Goal: Task Accomplishment & Management: Use online tool/utility

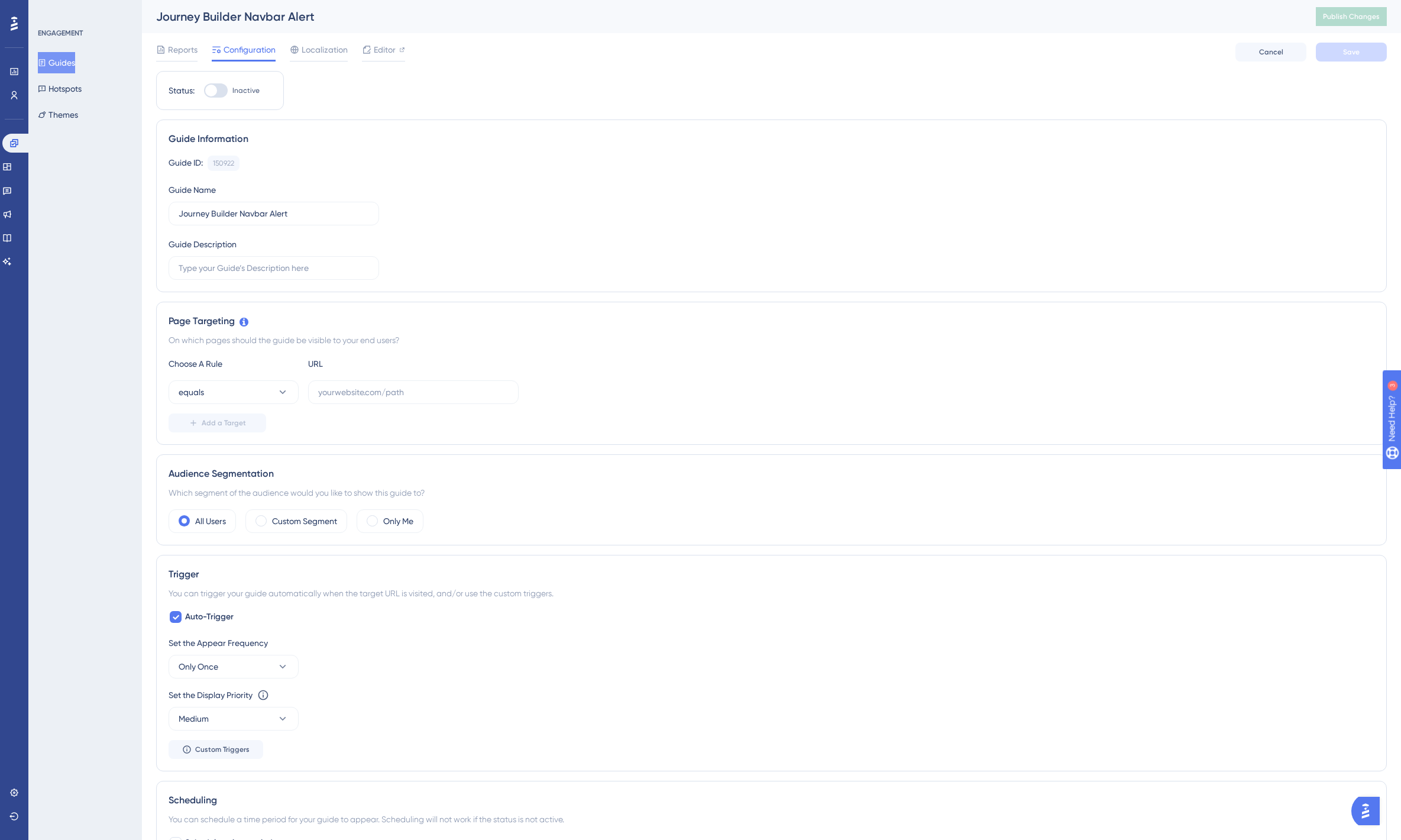
click at [75, 285] on div "ENGAGEMENT Guides Hotspots Themes" at bounding box center [85, 420] width 114 height 840
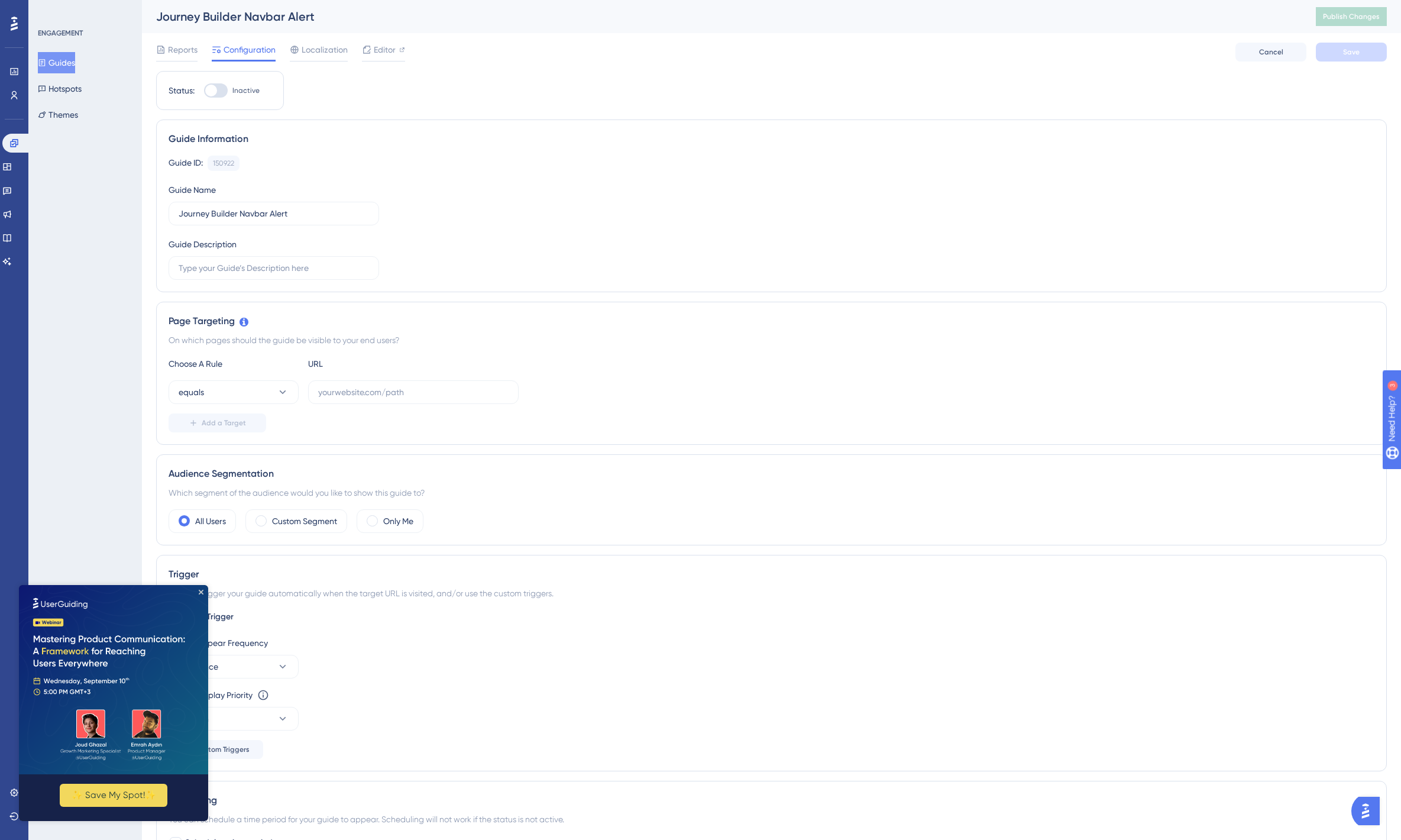
click at [198, 592] on img at bounding box center [114, 679] width 189 height 189
click at [199, 593] on icon "Close Preview" at bounding box center [201, 592] width 5 height 5
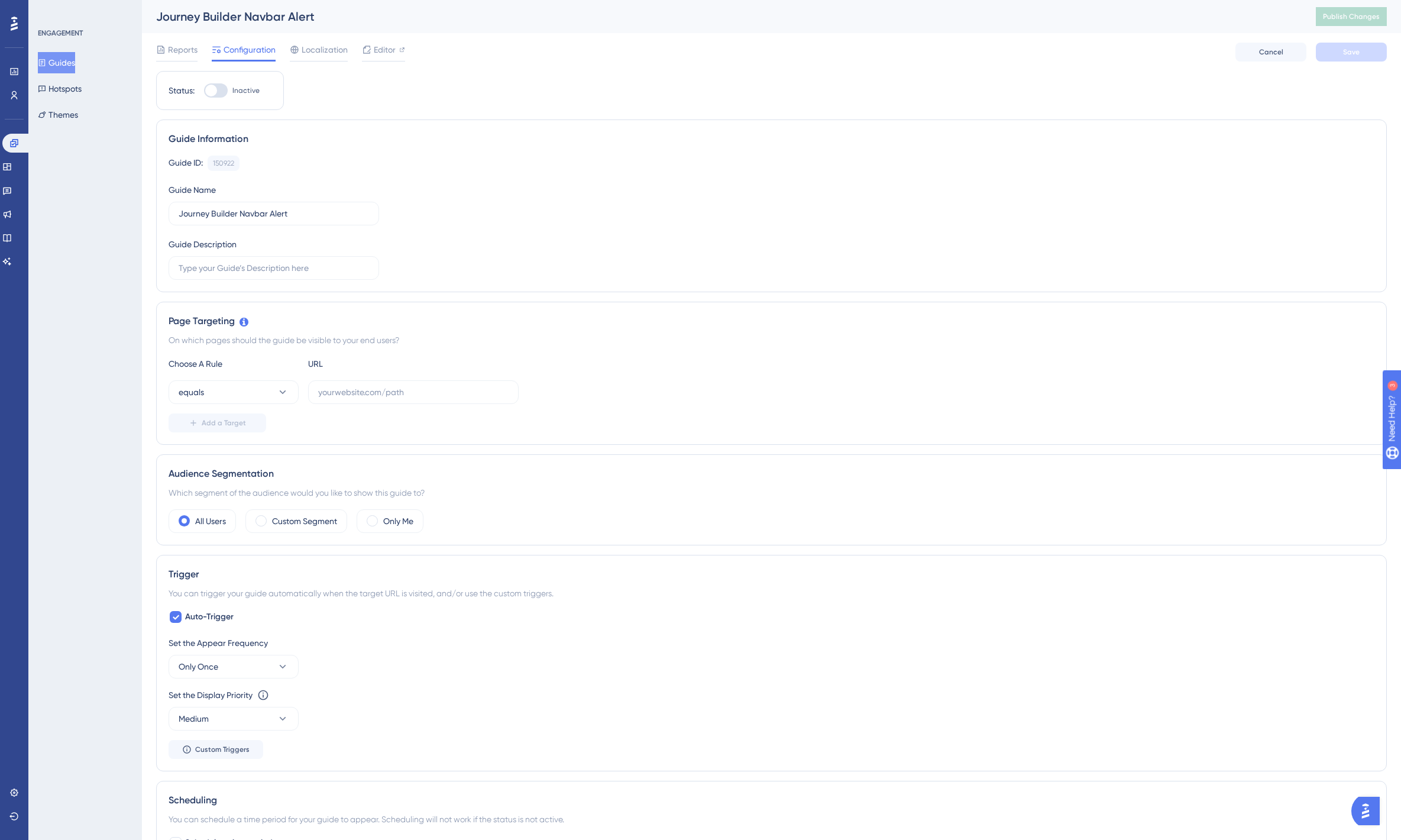
click at [59, 64] on button "Guides" at bounding box center [56, 62] width 37 height 21
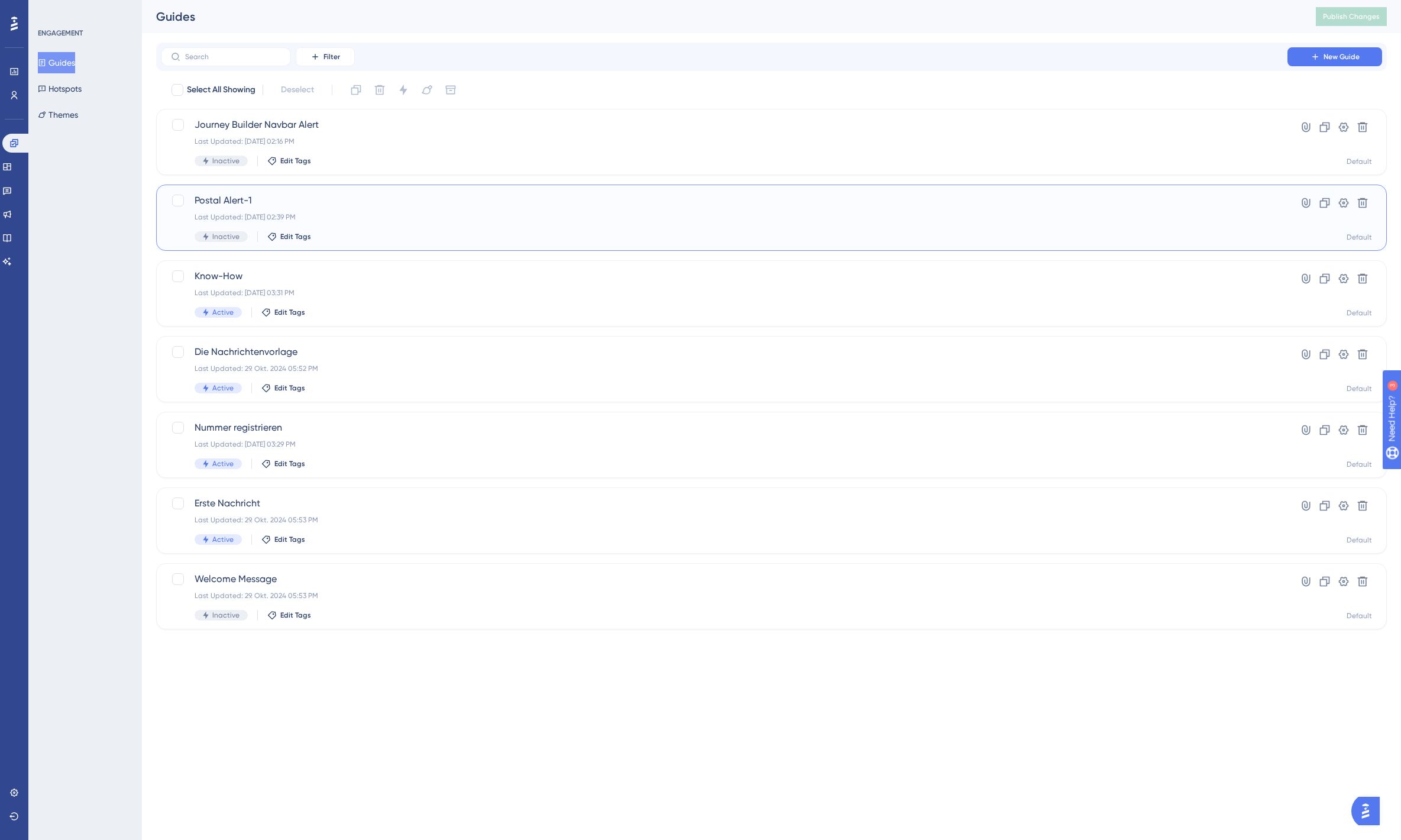
click at [379, 216] on div "Last Updated: 12. Aug. 2025 02:39 PM" at bounding box center [724, 217] width 1059 height 9
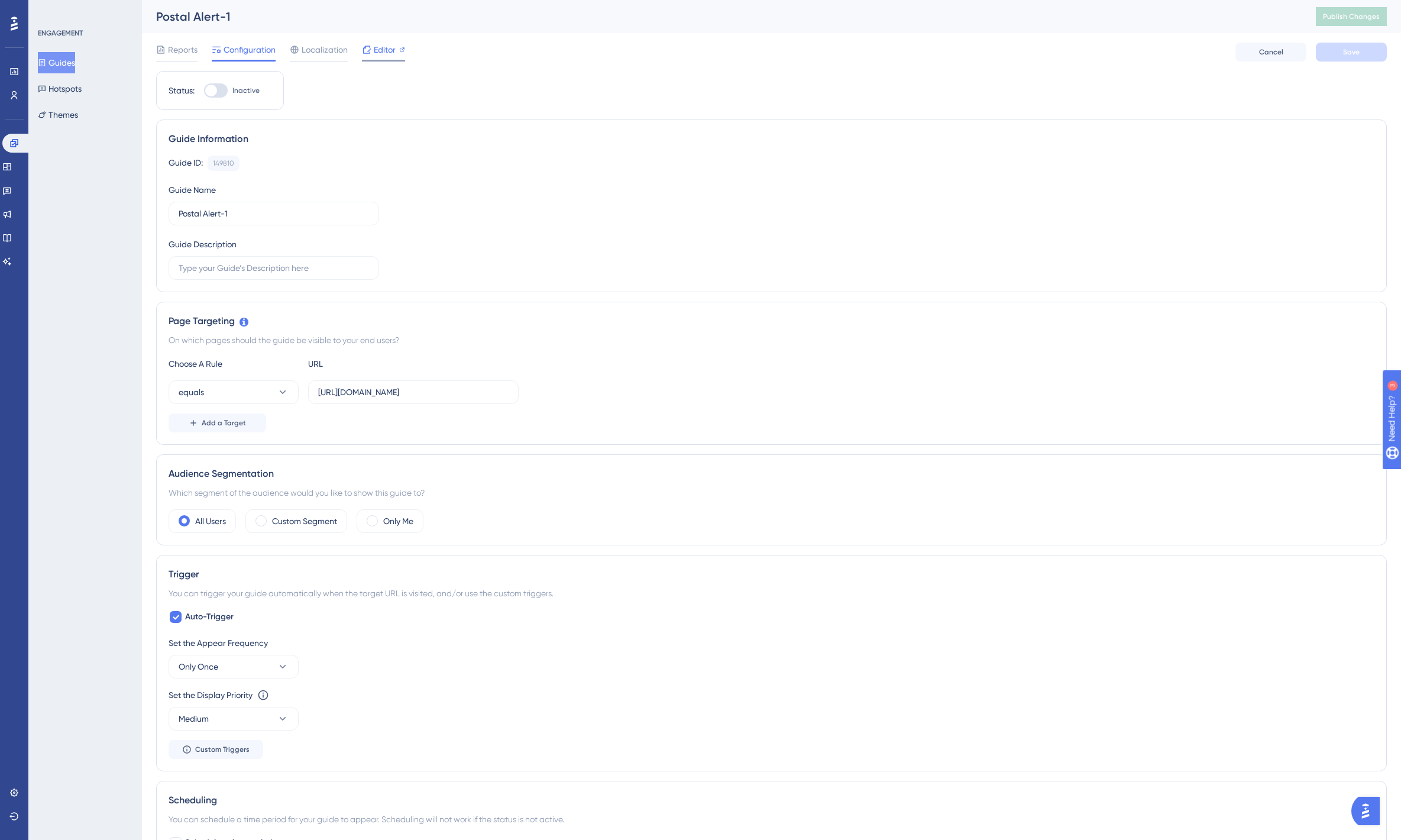
click at [384, 54] on span "Editor" at bounding box center [384, 49] width 22 height 14
click at [373, 56] on span "Editor" at bounding box center [384, 49] width 22 height 14
click at [373, 48] on span "Editor" at bounding box center [384, 49] width 22 height 14
click at [383, 61] on div at bounding box center [384, 60] width 44 height 2
click at [394, 54] on span "Editor" at bounding box center [384, 49] width 22 height 14
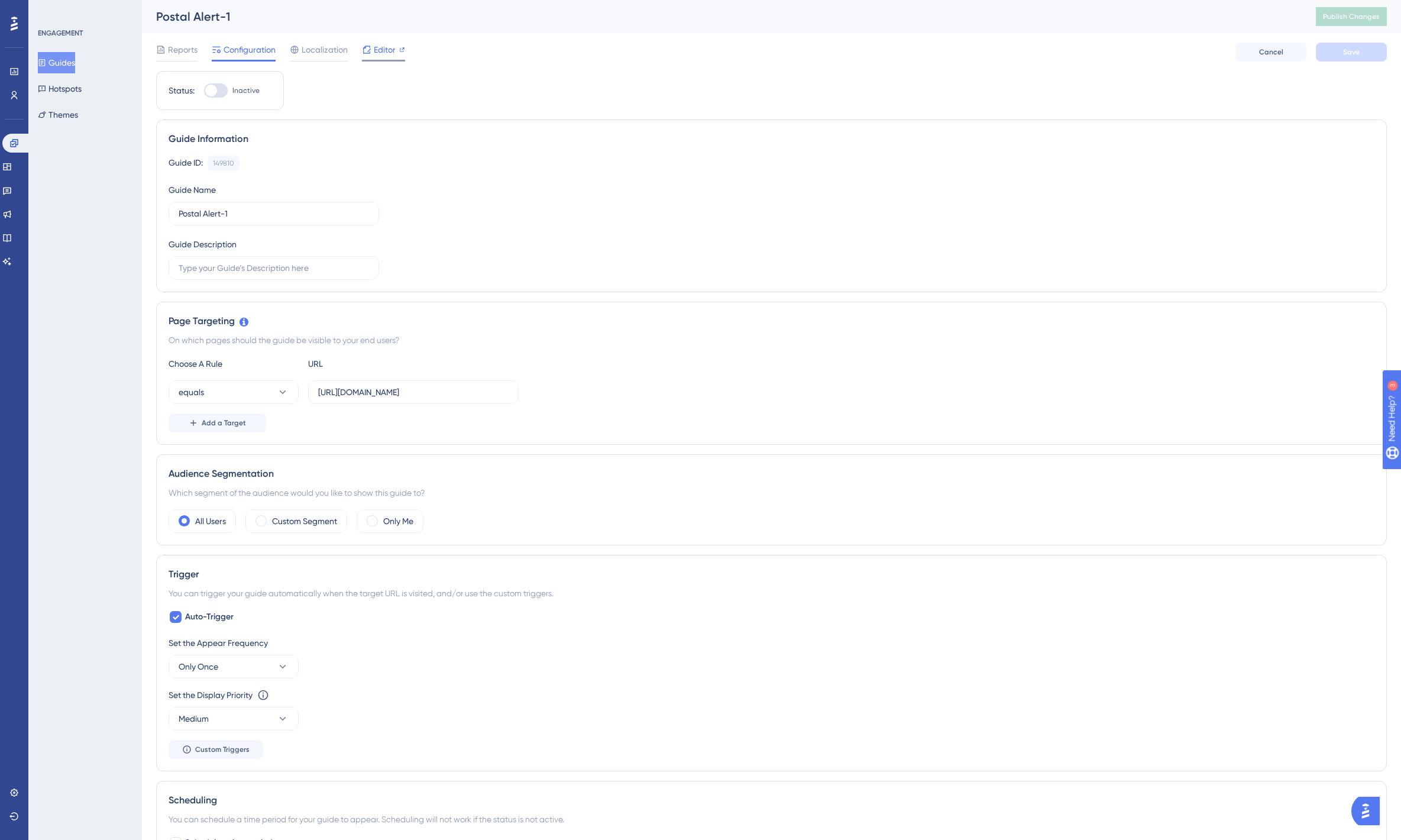
click at [383, 53] on span "Editor" at bounding box center [384, 49] width 22 height 14
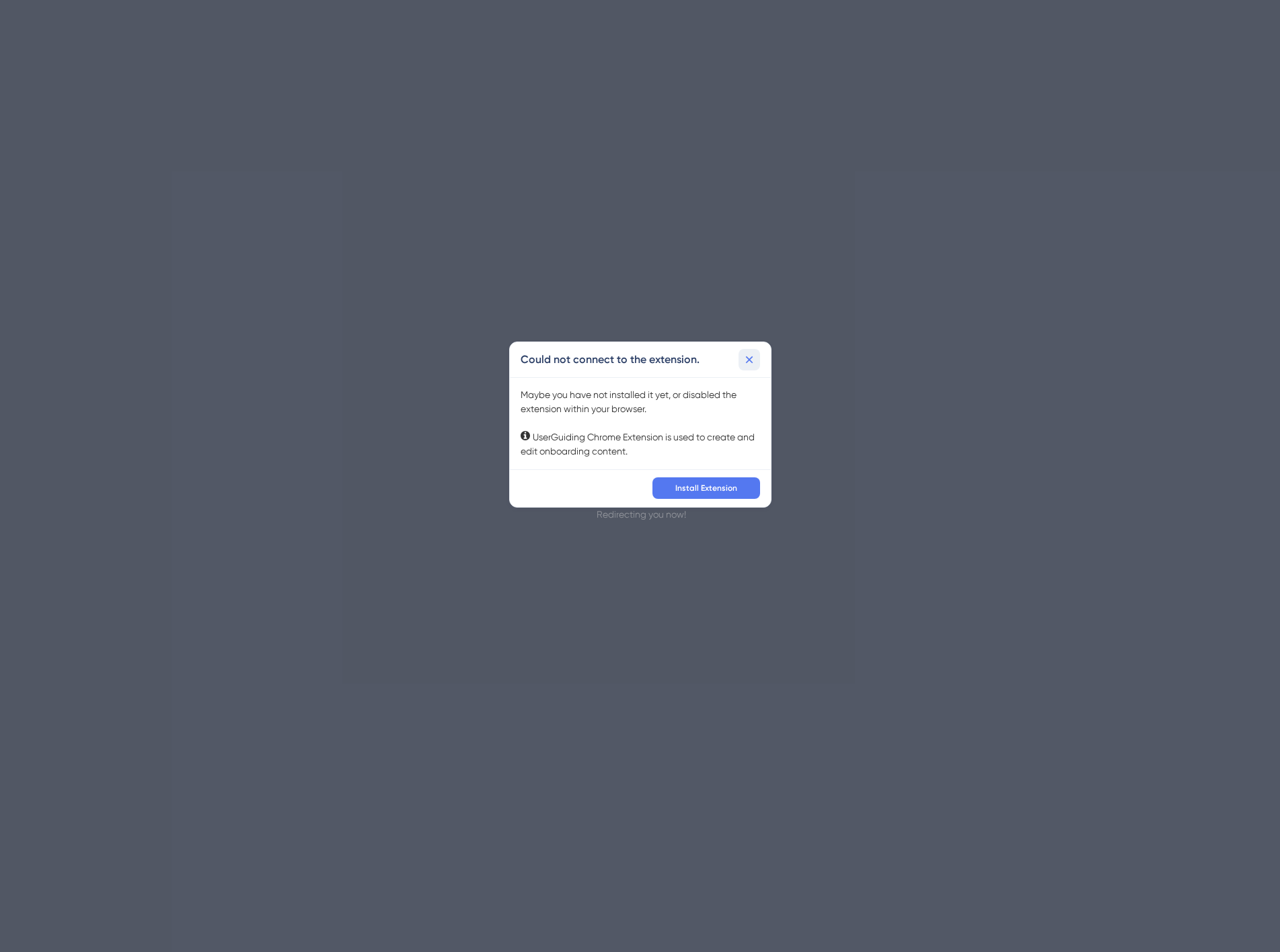
click at [746, 355] on icon at bounding box center [750, 360] width 13 height 13
click at [747, 367] on button at bounding box center [749, 360] width 22 height 22
click at [447, 305] on div "Could not connect to the extension. Maybe you have not installed it yet, or dis…" at bounding box center [640, 476] width 1280 height 952
click at [684, 490] on span "Install Extension" at bounding box center [706, 487] width 62 height 10
click at [698, 485] on span "Install Extension" at bounding box center [706, 487] width 62 height 10
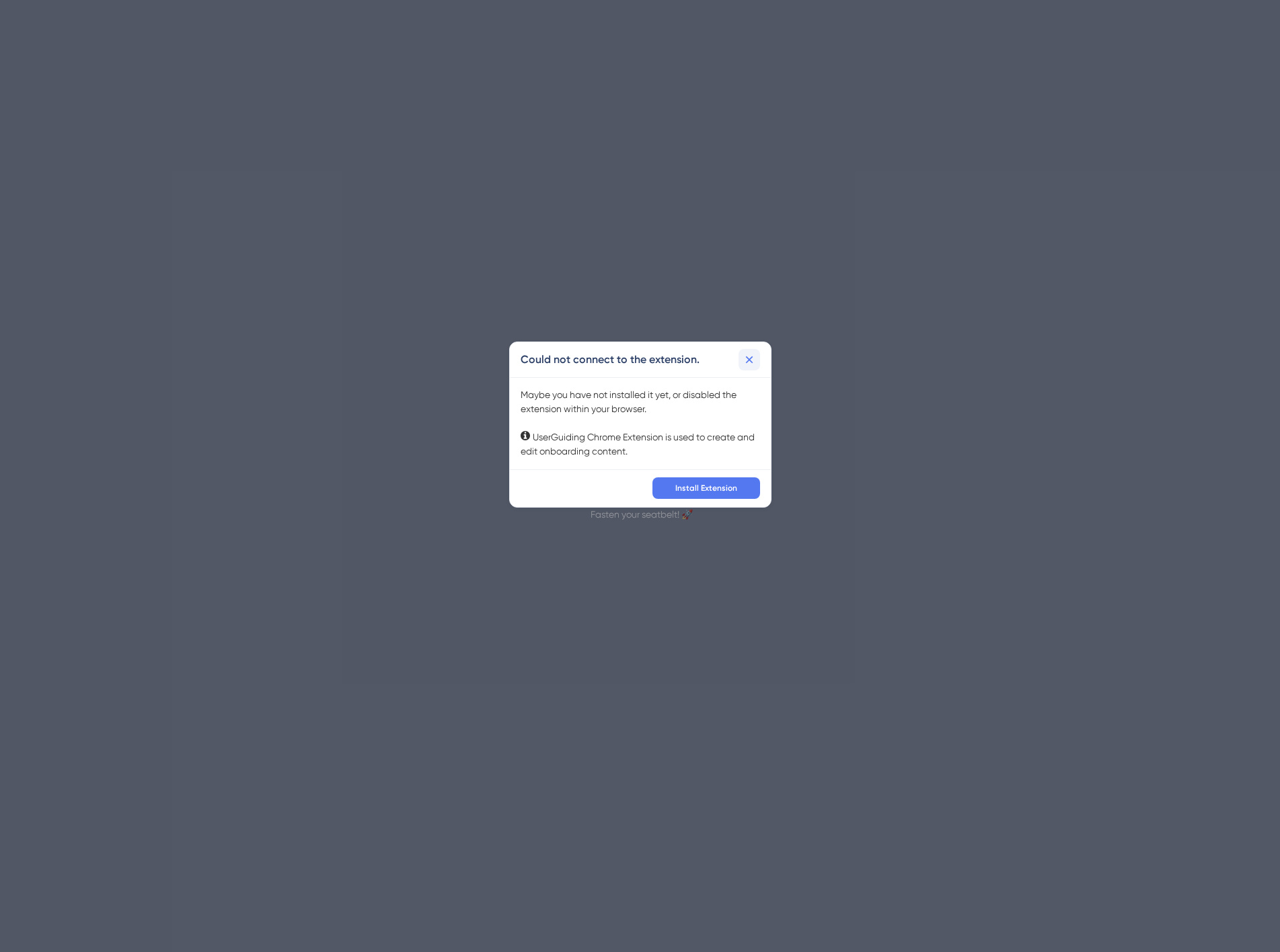
click at [754, 353] on icon at bounding box center [750, 360] width 13 height 13
